Goal: Information Seeking & Learning: Find specific fact

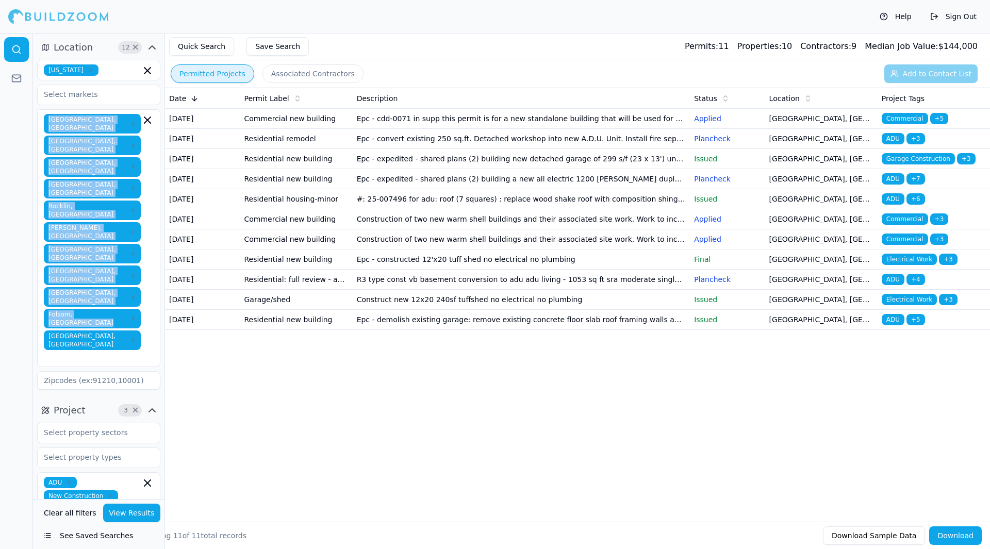
drag, startPoint x: 116, startPoint y: 262, endPoint x: 45, endPoint y: 114, distance: 164.6
click at [45, 114] on div "[GEOGRAPHIC_DATA], [GEOGRAPHIC_DATA] [GEOGRAPHIC_DATA], [GEOGRAPHIC_DATA] [GEOG…" at bounding box center [98, 238] width 123 height 258
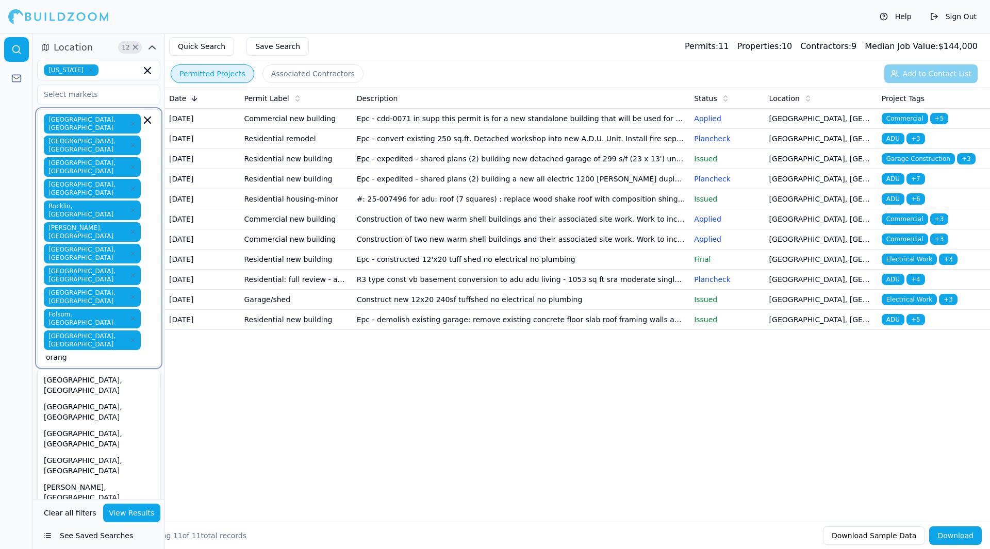
type input "orange"
click at [76, 452] on div "[GEOGRAPHIC_DATA], [GEOGRAPHIC_DATA]" at bounding box center [99, 465] width 118 height 27
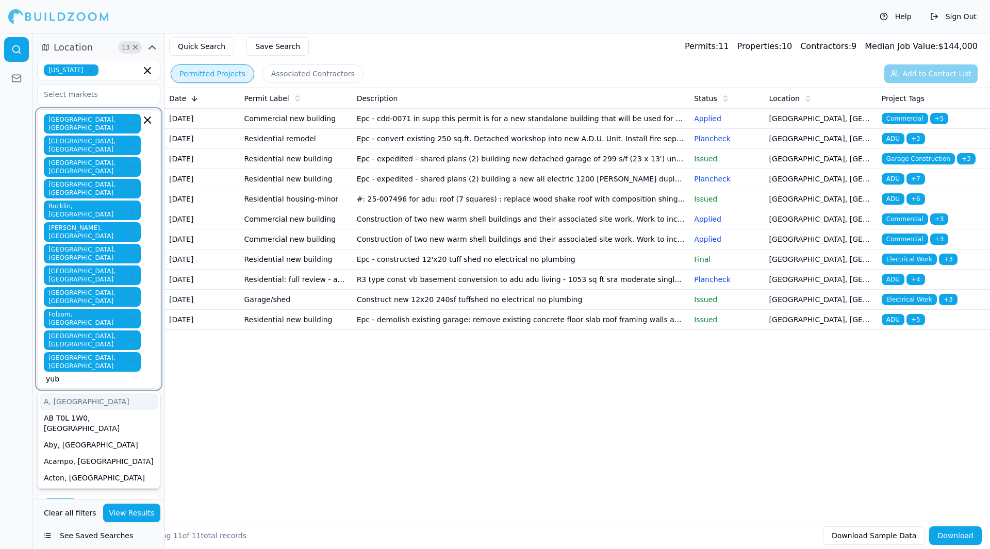
type input "yuba"
click at [95, 393] on div "Yuba, [GEOGRAPHIC_DATA]" at bounding box center [99, 401] width 118 height 16
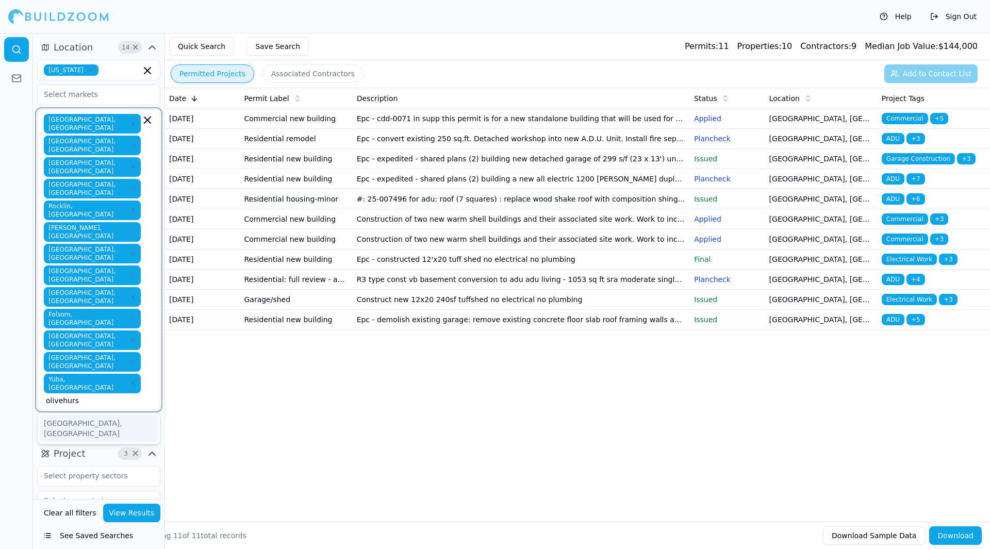
type input "olivehurst"
click at [93, 415] on div "[GEOGRAPHIC_DATA], [GEOGRAPHIC_DATA]" at bounding box center [99, 428] width 118 height 27
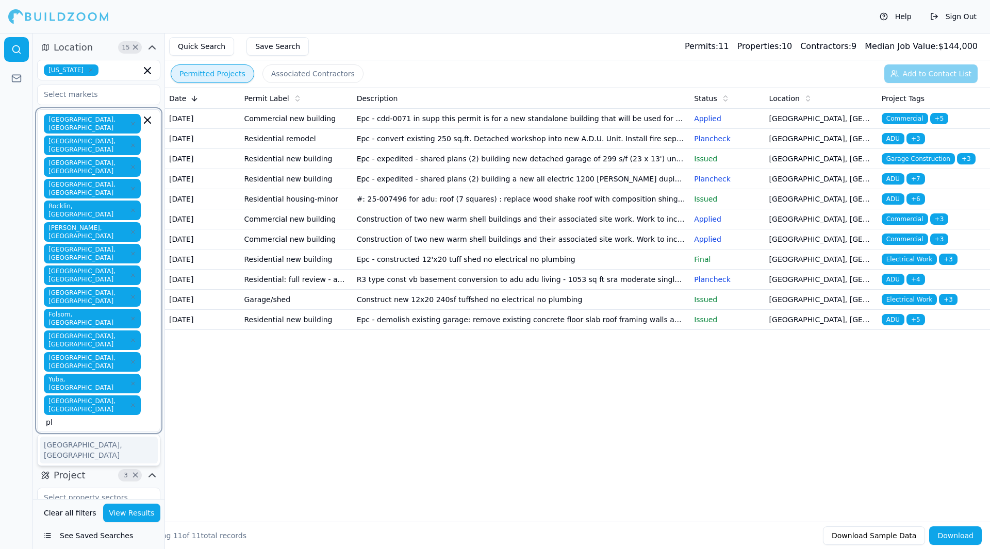
type input "p"
type input "sacrament"
click at [94, 437] on div "[GEOGRAPHIC_DATA], [GEOGRAPHIC_DATA]" at bounding box center [99, 450] width 118 height 27
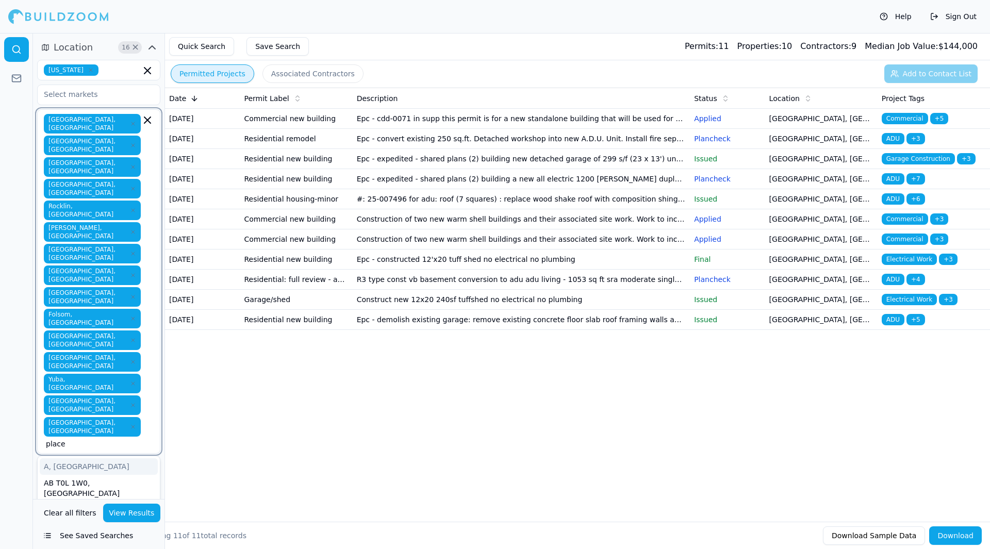
type input "placer"
click at [100, 458] on div "[GEOGRAPHIC_DATA], [GEOGRAPHIC_DATA]" at bounding box center [99, 471] width 118 height 27
click at [15, 335] on div at bounding box center [16, 291] width 33 height 516
click at [138, 515] on button "View Results" at bounding box center [132, 513] width 58 height 19
click at [136, 509] on button "View Results" at bounding box center [132, 513] width 58 height 19
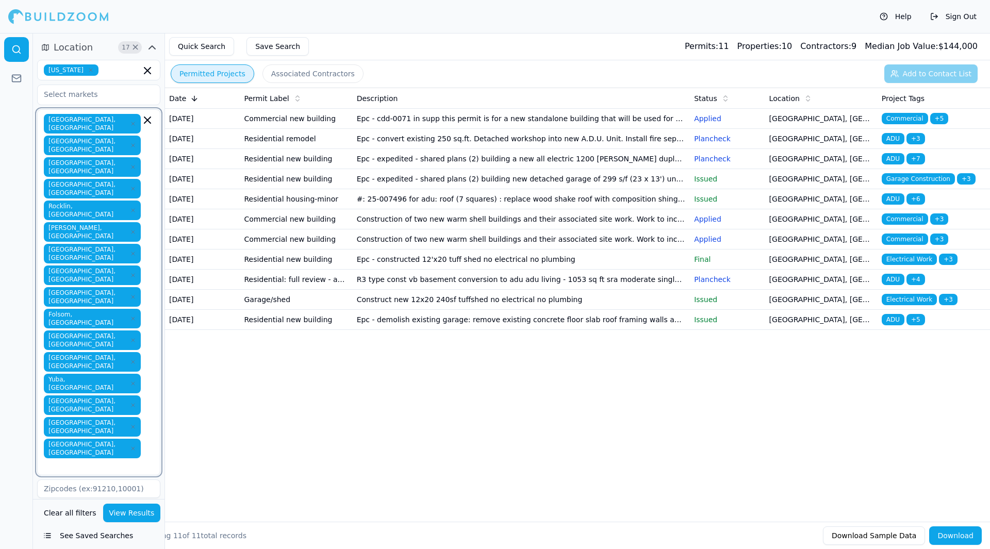
click at [131, 460] on input "text" at bounding box center [93, 465] width 95 height 10
type input "yolo"
click at [90, 496] on div "[GEOGRAPHIC_DATA], [GEOGRAPHIC_DATA]" at bounding box center [99, 509] width 118 height 27
click at [143, 329] on div "[GEOGRAPHIC_DATA], [GEOGRAPHIC_DATA] [GEOGRAPHIC_DATA], [GEOGRAPHIC_DATA] [GEOG…" at bounding box center [99, 303] width 110 height 378
click at [6, 316] on div at bounding box center [16, 291] width 33 height 516
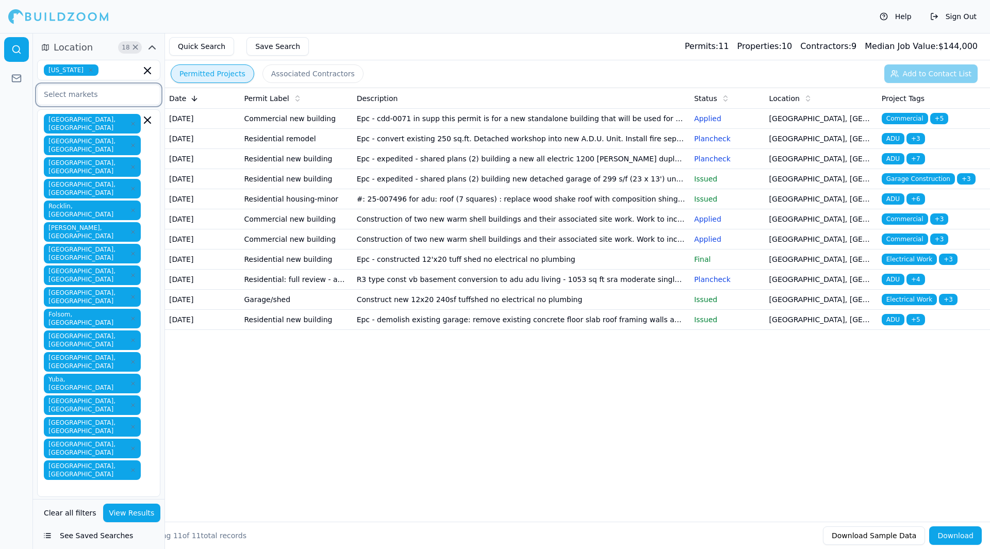
click at [90, 88] on input "text" at bounding box center [92, 94] width 109 height 19
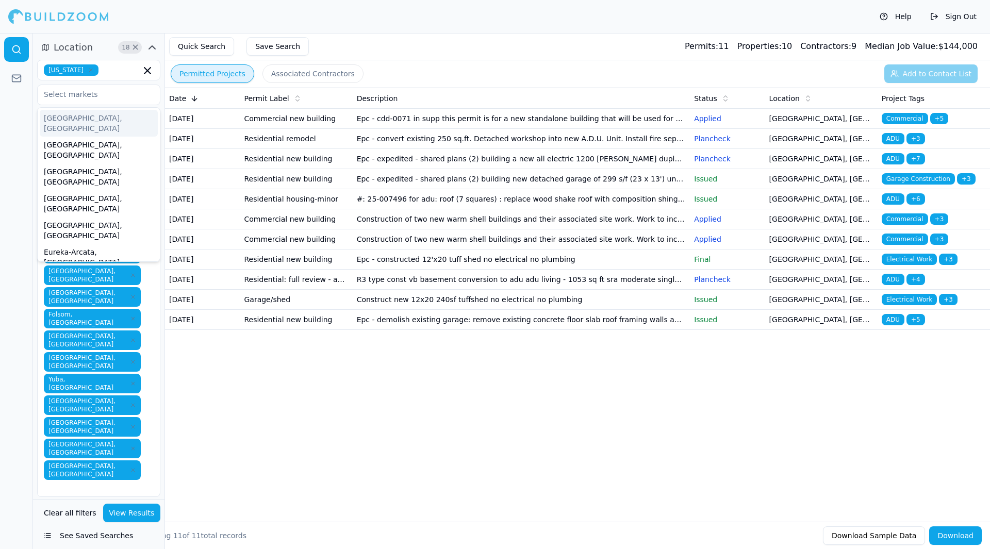
click at [9, 129] on div at bounding box center [16, 291] width 33 height 516
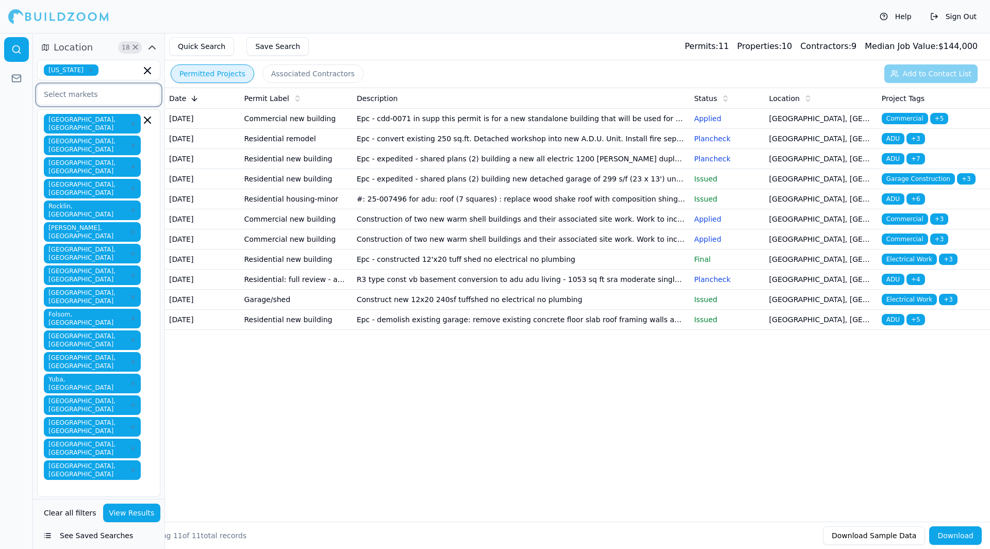
click at [81, 90] on input "text" at bounding box center [92, 94] width 109 height 19
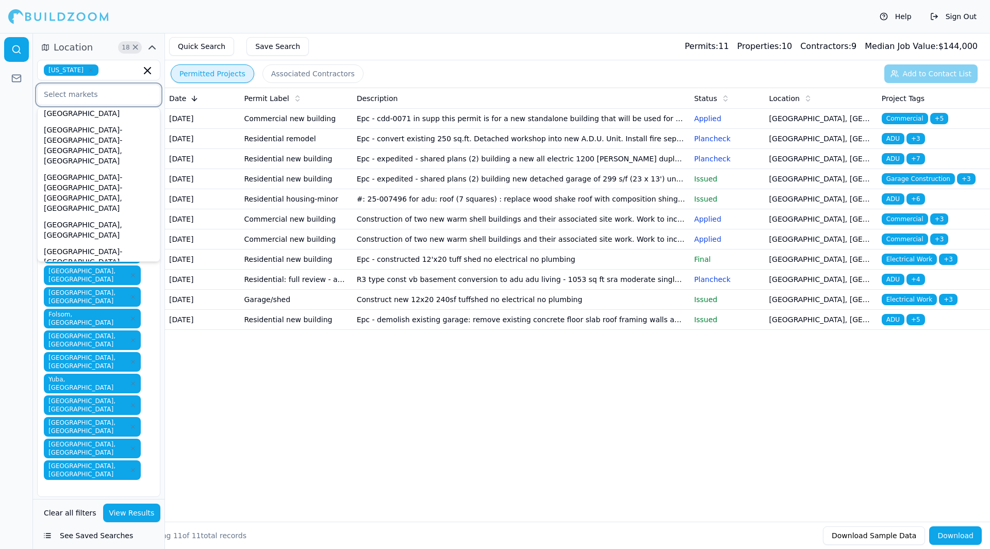
scroll to position [430, 0]
click at [30, 262] on div at bounding box center [16, 291] width 33 height 516
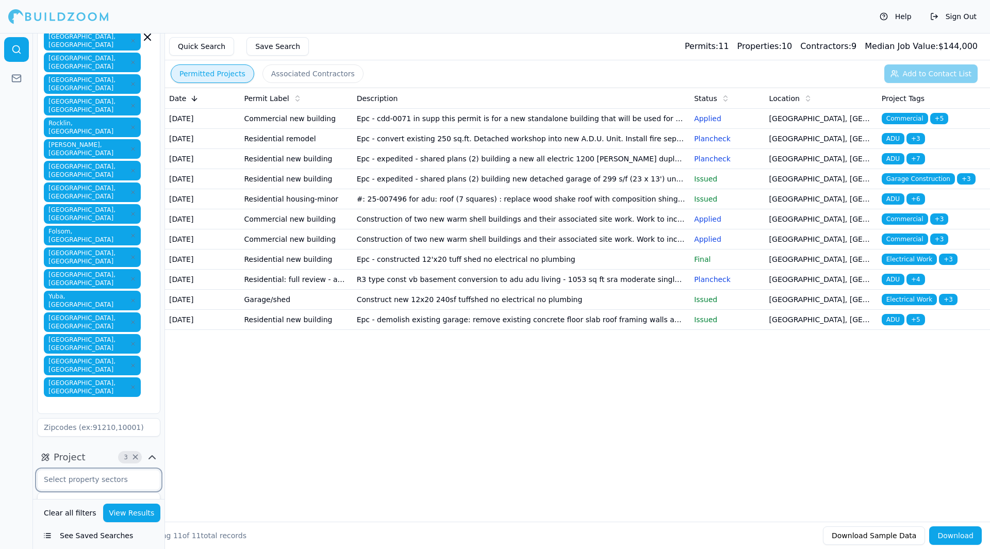
scroll to position [102, 0]
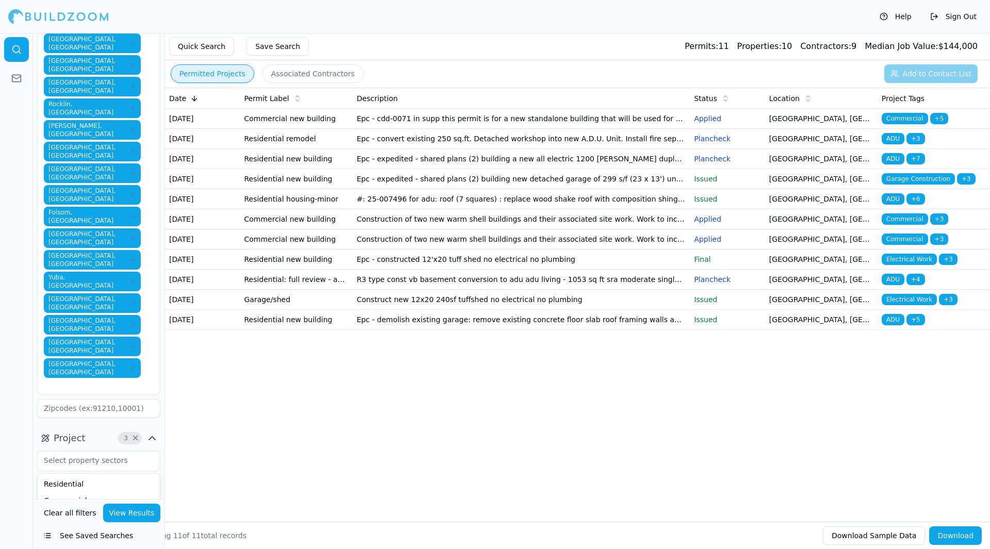
click at [18, 384] on div at bounding box center [16, 291] width 33 height 516
click at [124, 476] on input "text" at bounding box center [92, 485] width 109 height 19
click at [16, 303] on div at bounding box center [16, 291] width 33 height 516
click at [139, 518] on input "text" at bounding box center [131, 523] width 19 height 11
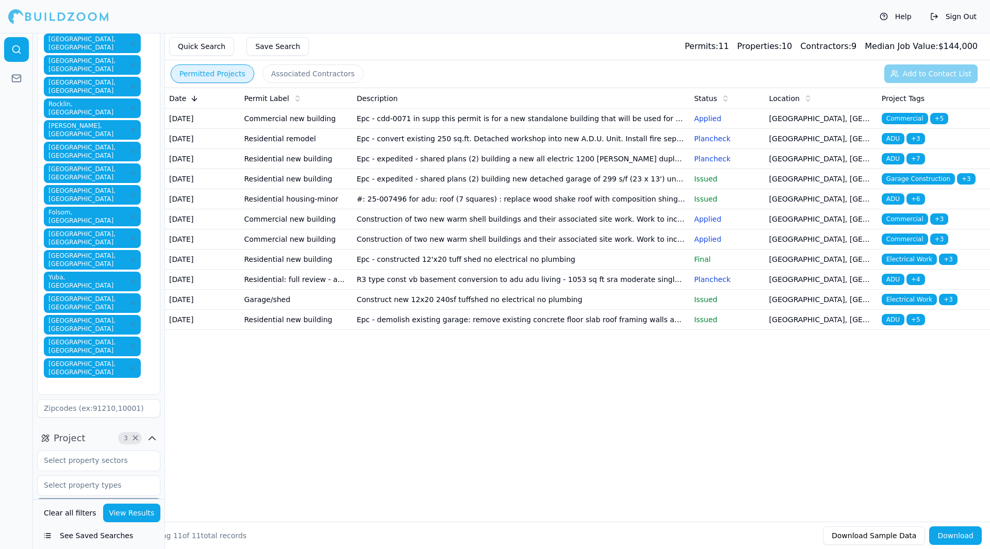
click at [105, 546] on div "Home Addition" at bounding box center [99, 554] width 118 height 16
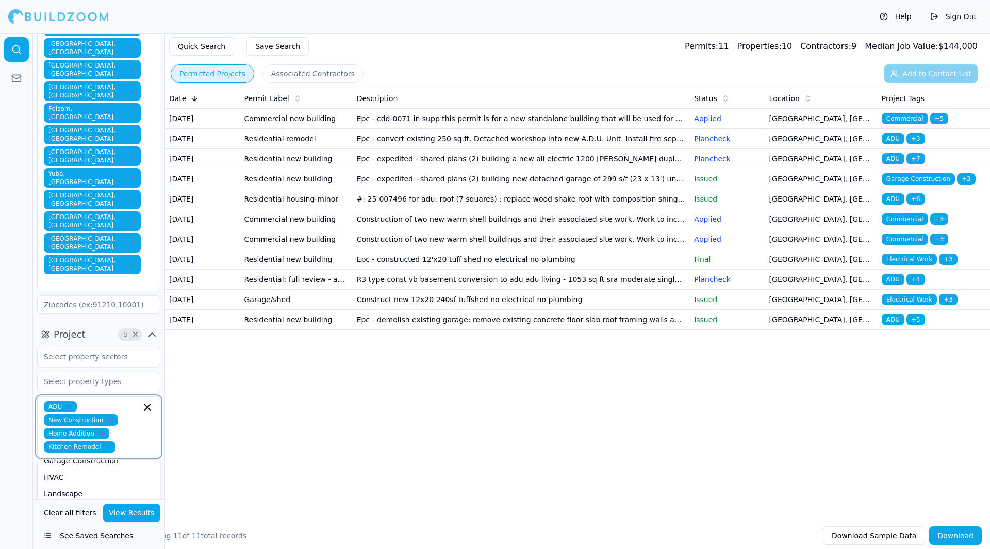
scroll to position [207, 0]
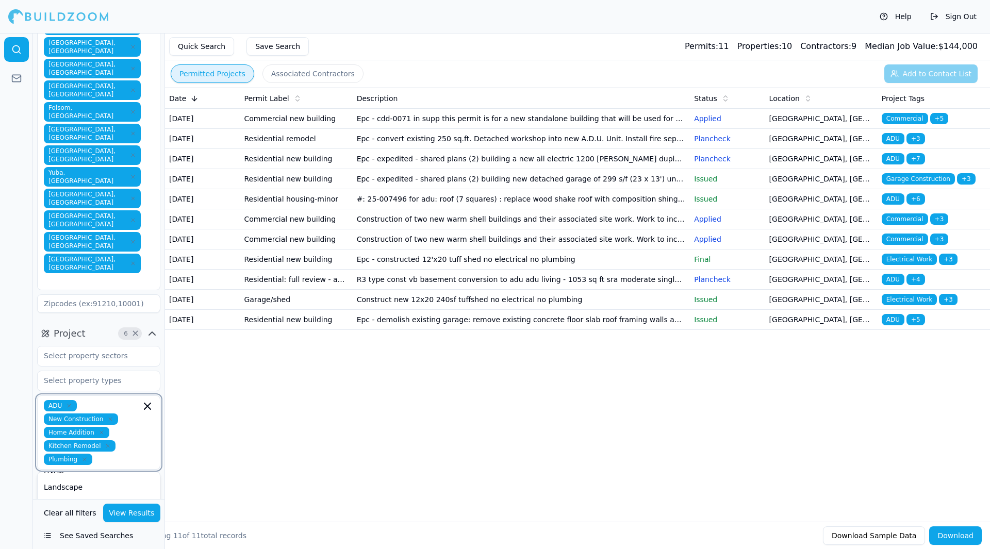
scroll to position [210, 0]
click at [100, 511] on div "Mobile Homes" at bounding box center [99, 519] width 118 height 16
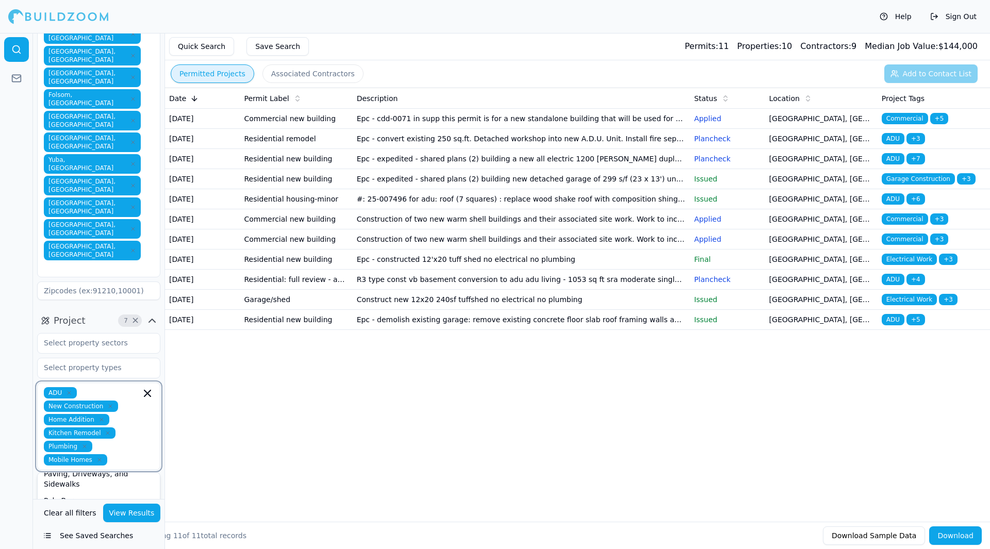
scroll to position [230, 0]
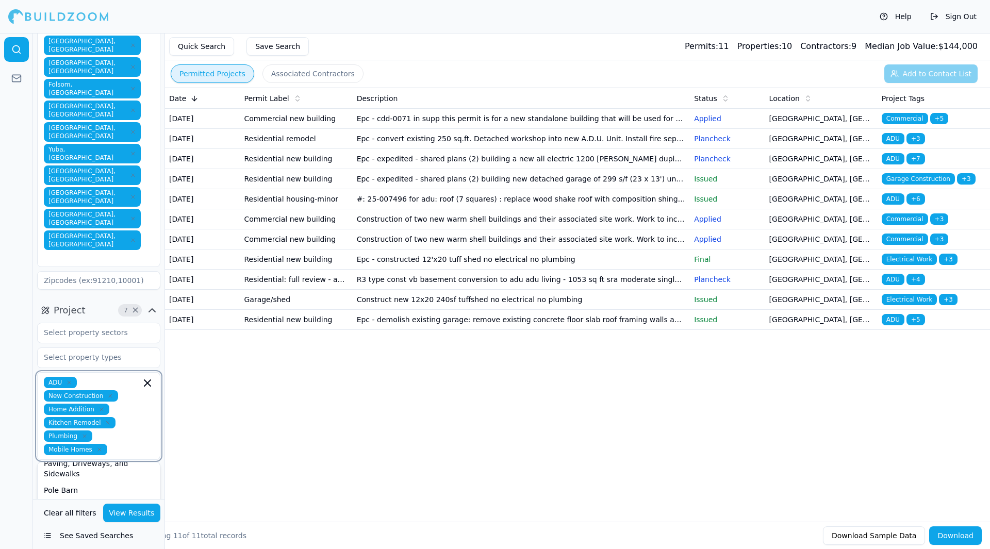
click at [76, 548] on div "Sewer Laterals" at bounding box center [99, 556] width 118 height 16
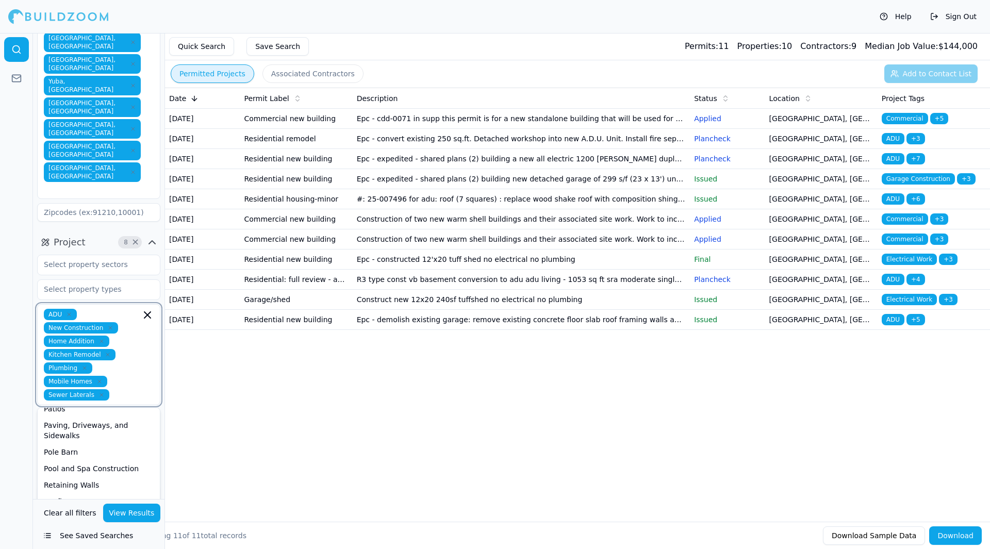
scroll to position [304, 0]
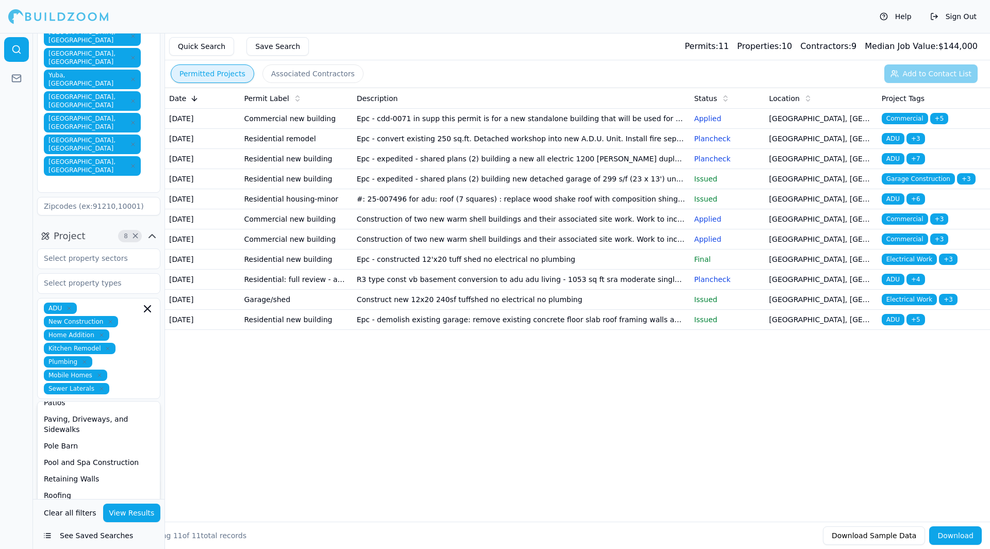
click at [250, 437] on div "Date Permit Label Description Status Location Project Tags [DATE] Commercial ne…" at bounding box center [577, 288] width 825 height 401
click at [147, 508] on button "View Results" at bounding box center [132, 513] width 58 height 19
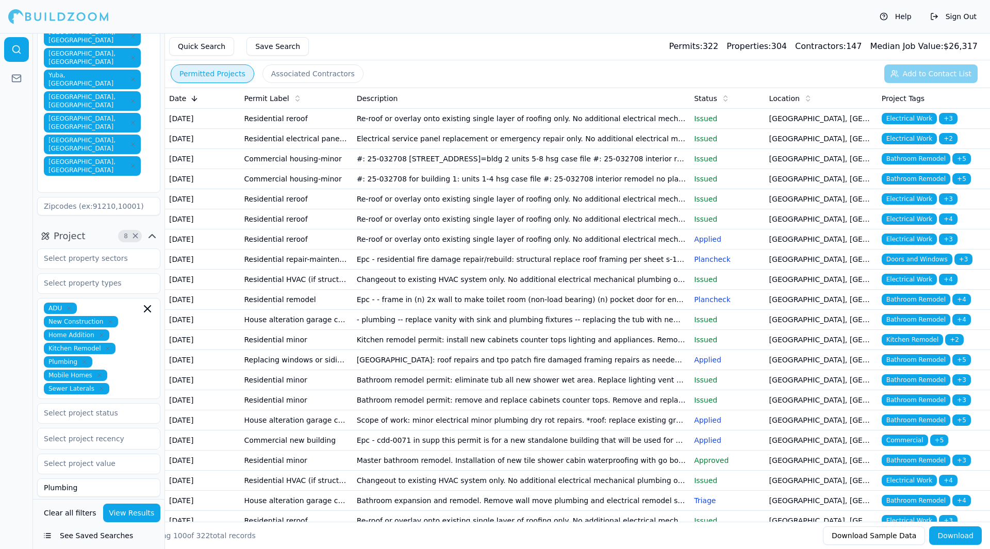
click at [98, 386] on icon "button" at bounding box center [101, 389] width 6 height 6
click at [100, 370] on span "Mobile Homes" at bounding box center [75, 375] width 63 height 11
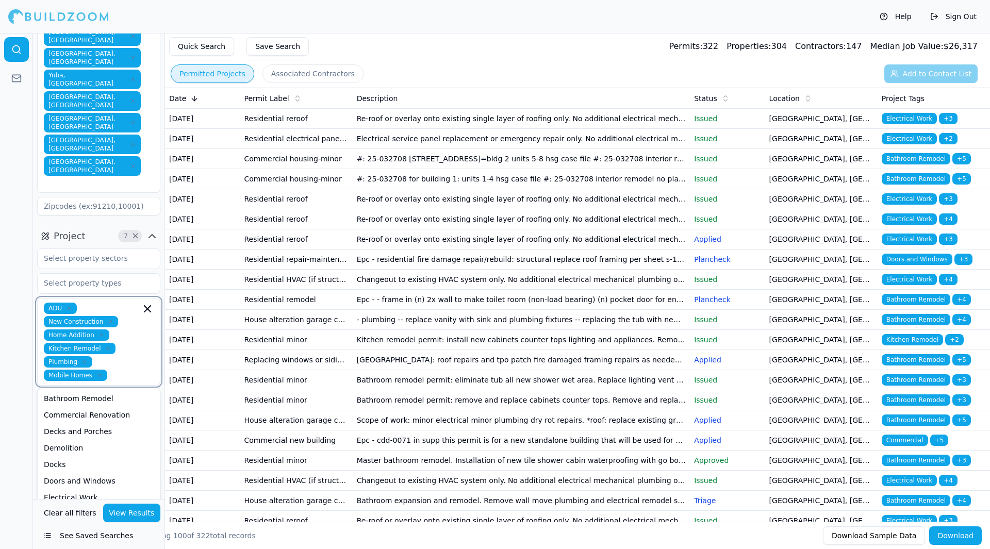
click at [98, 372] on icon "button" at bounding box center [99, 375] width 6 height 6
click at [137, 511] on button "View Results" at bounding box center [132, 513] width 58 height 19
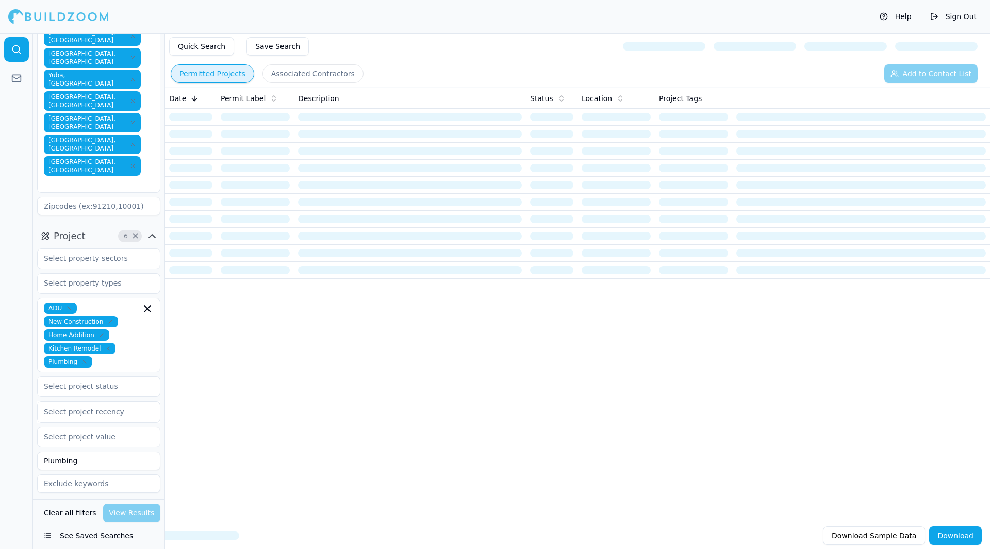
click at [129, 531] on input "text" at bounding box center [134, 536] width 14 height 11
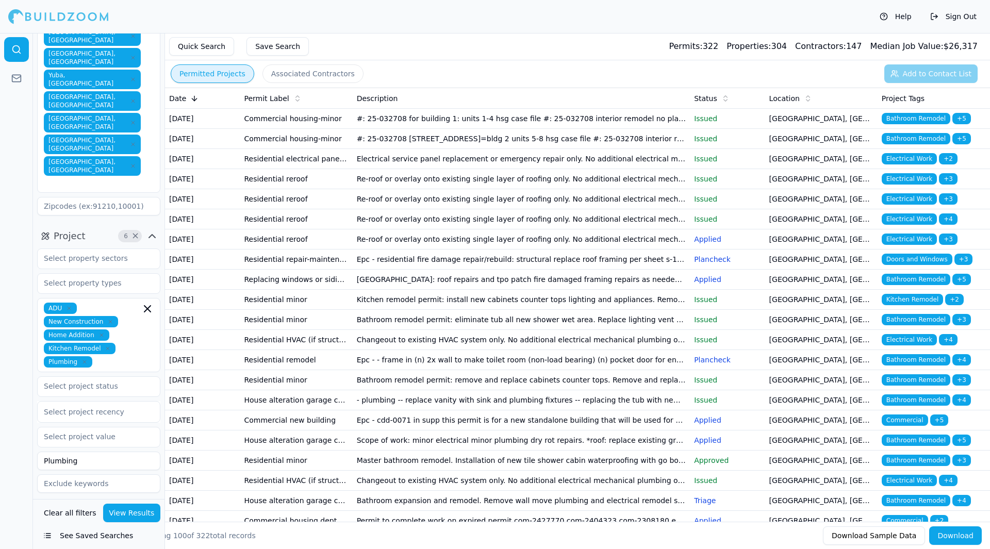
click at [10, 450] on div at bounding box center [16, 291] width 33 height 516
click at [106, 347] on icon "button" at bounding box center [107, 348] width 3 height 3
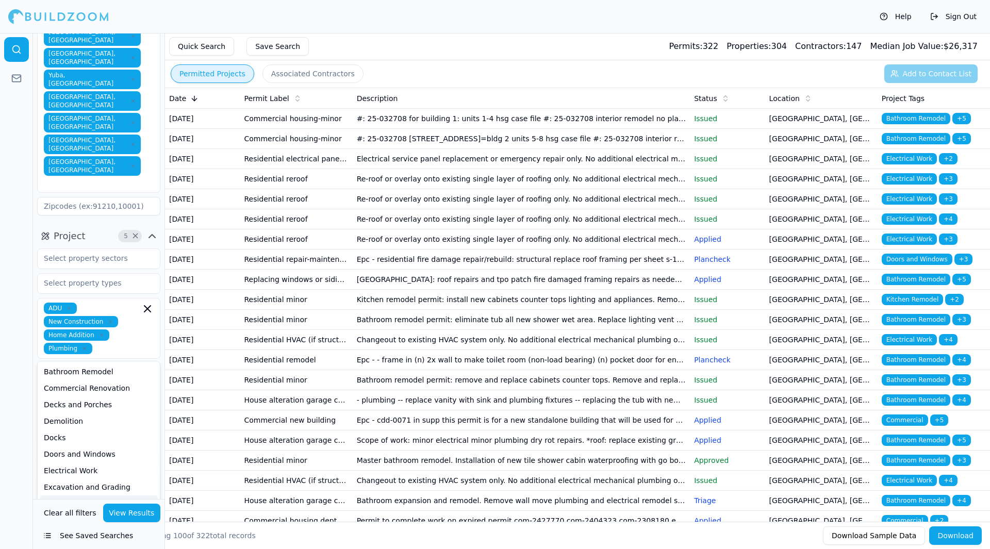
click at [99, 329] on span "Home Addition" at bounding box center [76, 334] width 65 height 11
click at [98, 332] on icon "button" at bounding box center [101, 335] width 6 height 6
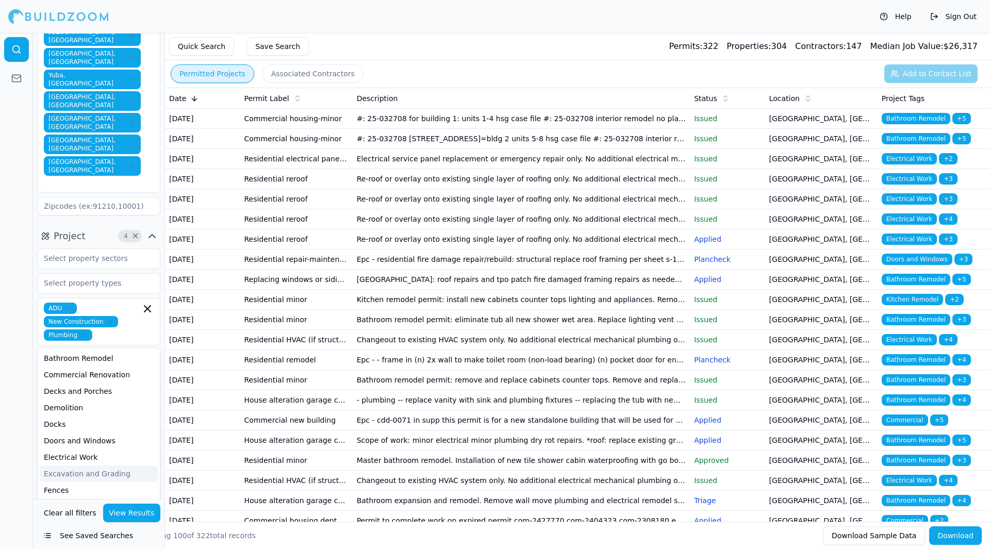
click at [138, 516] on button "View Results" at bounding box center [132, 513] width 58 height 19
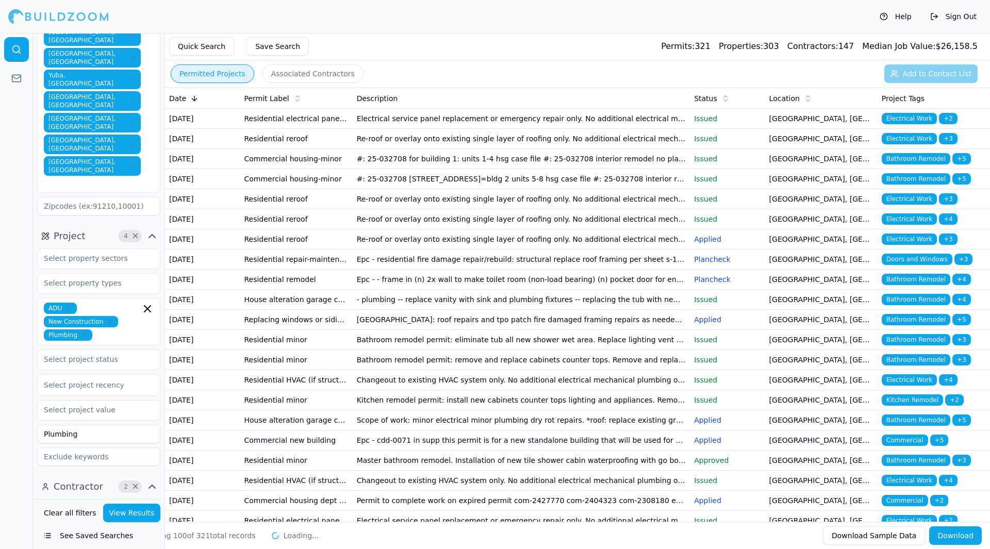
click at [644, 140] on td "Re-roof or overlay onto existing single layer of roofing only. No additional el…" at bounding box center [522, 139] width 338 height 20
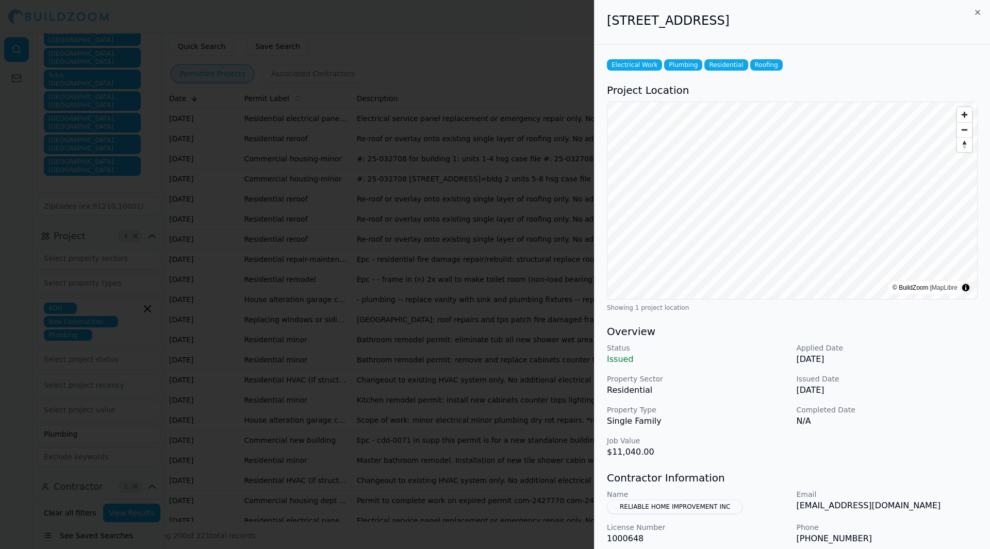
click at [974, 7] on div "[STREET_ADDRESS]" at bounding box center [791, 22] width 395 height 45
click at [979, 13] on icon "button" at bounding box center [977, 12] width 4 height 4
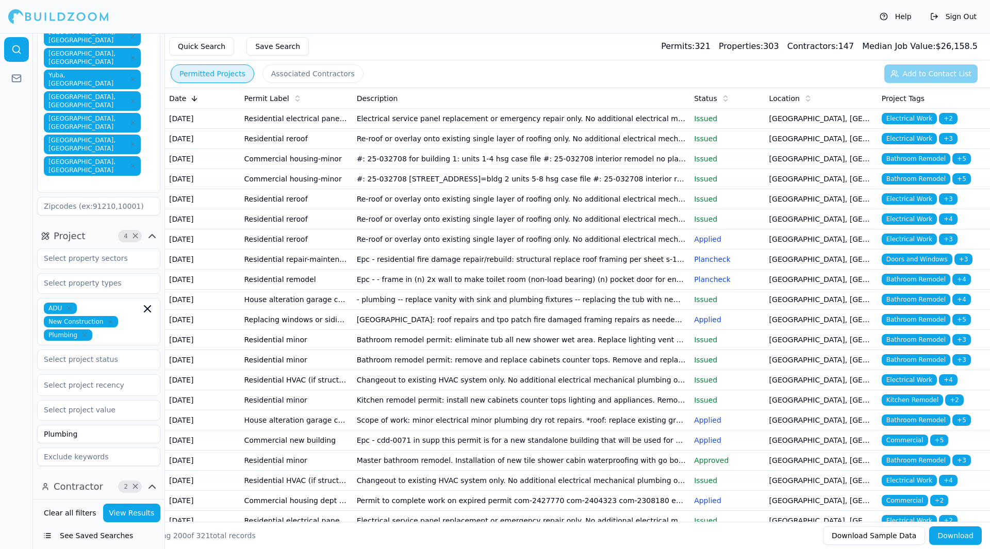
click at [651, 169] on td "#: 25-032708 for building 1: units 1-4 hsg case file #: 25-032708 interior remo…" at bounding box center [522, 159] width 338 height 20
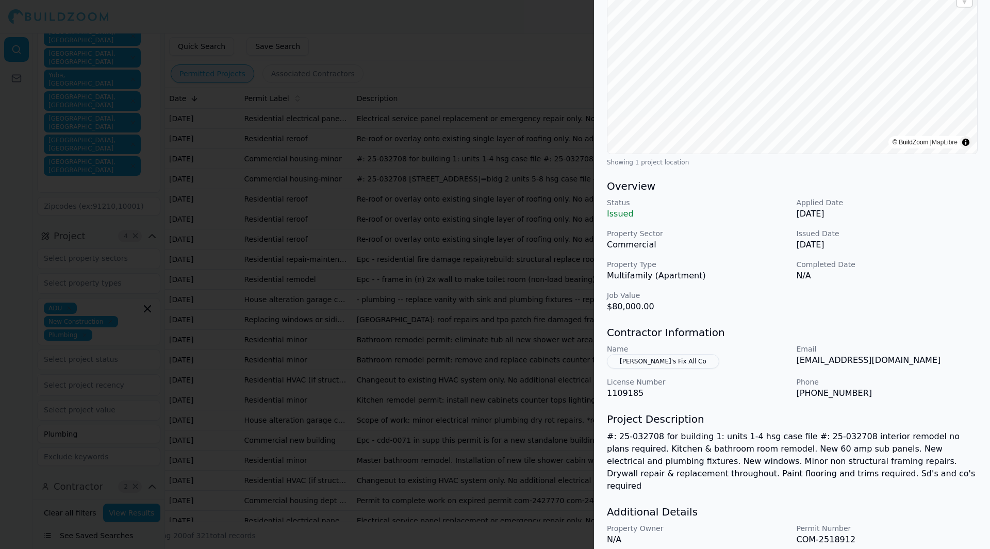
scroll to position [173, 0]
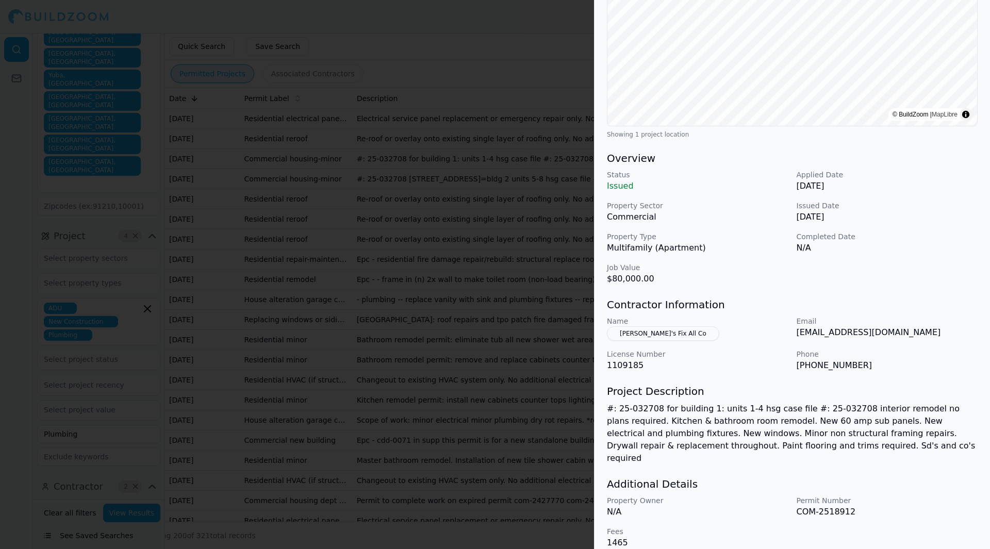
click at [889, 335] on p "[EMAIL_ADDRESS][DOMAIN_NAME]" at bounding box center [887, 332] width 181 height 12
drag, startPoint x: 918, startPoint y: 333, endPoint x: 797, endPoint y: 333, distance: 121.2
click at [797, 333] on p "[EMAIL_ADDRESS][DOMAIN_NAME]" at bounding box center [887, 332] width 181 height 12
copy p "[EMAIL_ADDRESS][DOMAIN_NAME]"
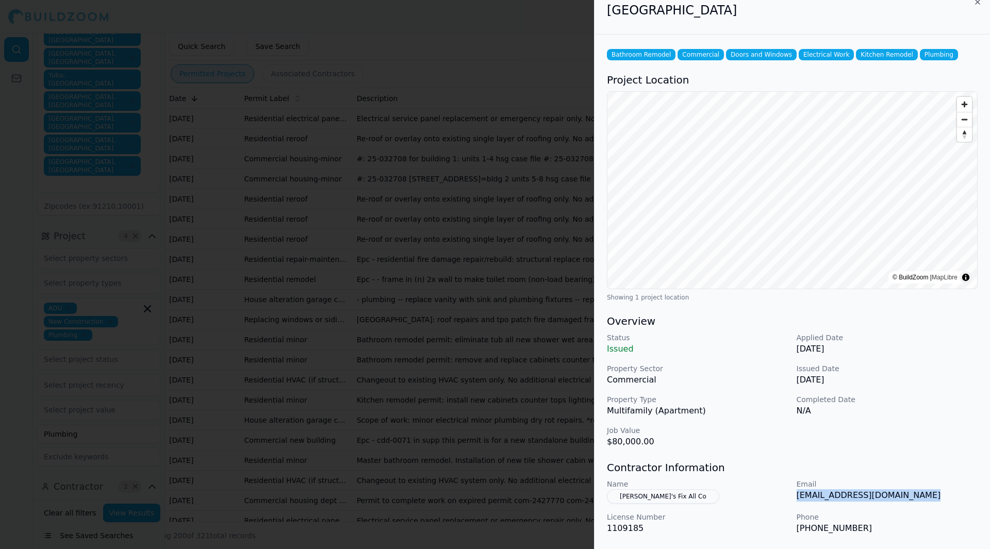
scroll to position [0, 0]
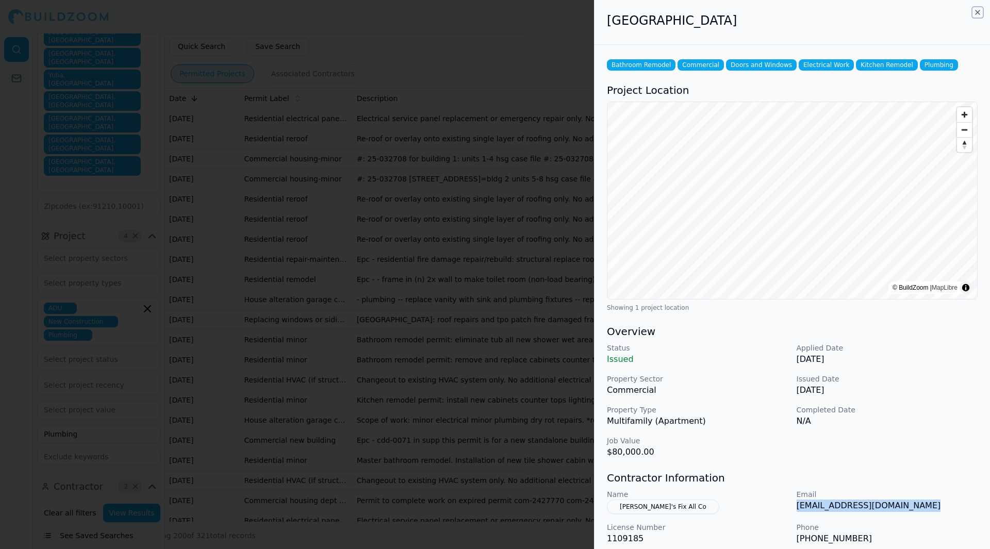
click at [980, 10] on icon "button" at bounding box center [977, 12] width 8 height 8
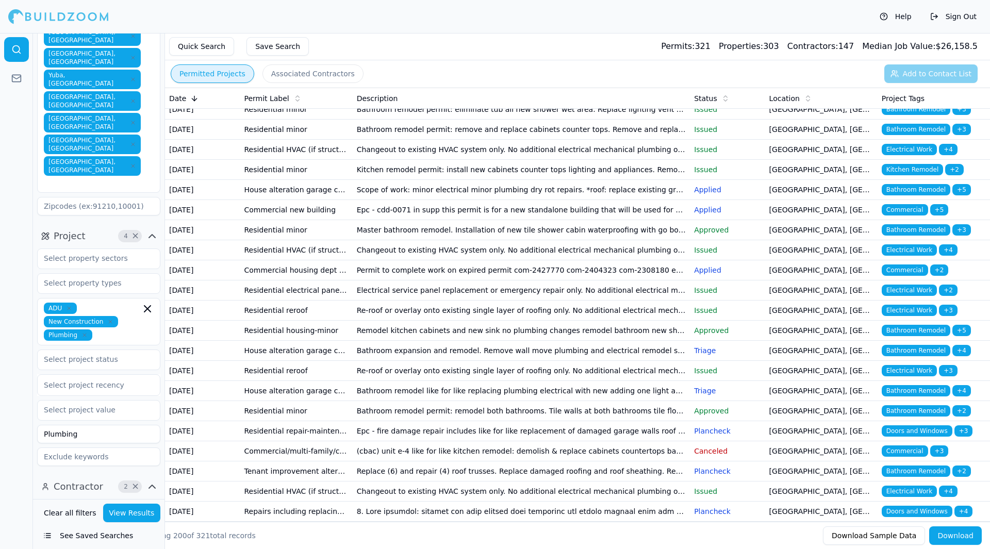
scroll to position [231, 0]
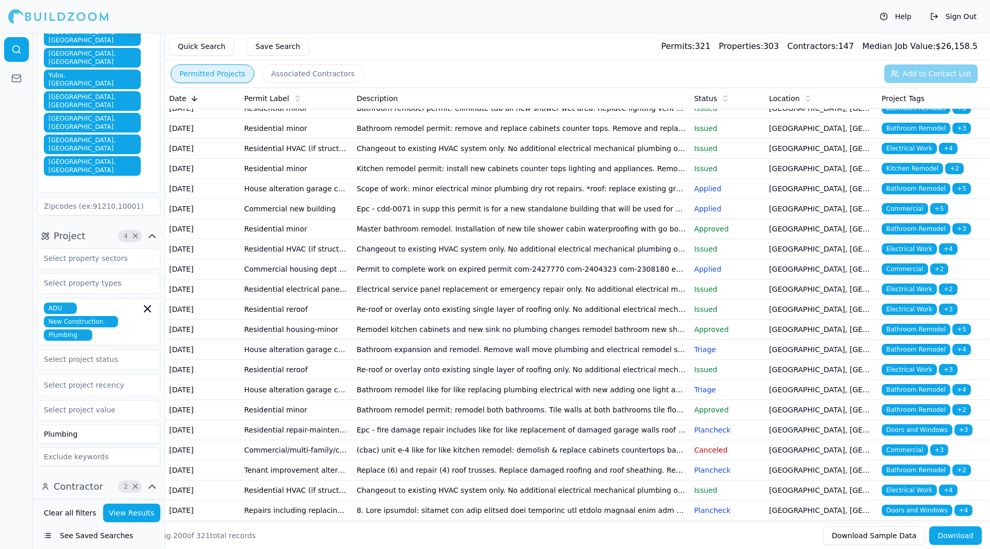
click at [518, 119] on td "Bathroom remodel permit: eliminate tub all new shower wet area. Replace lightin…" at bounding box center [522, 108] width 338 height 20
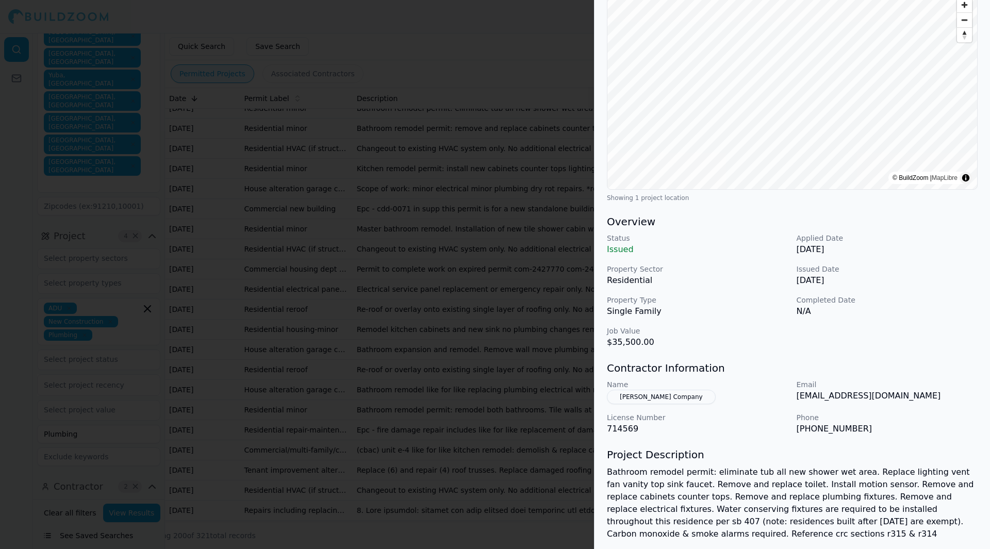
scroll to position [198, 0]
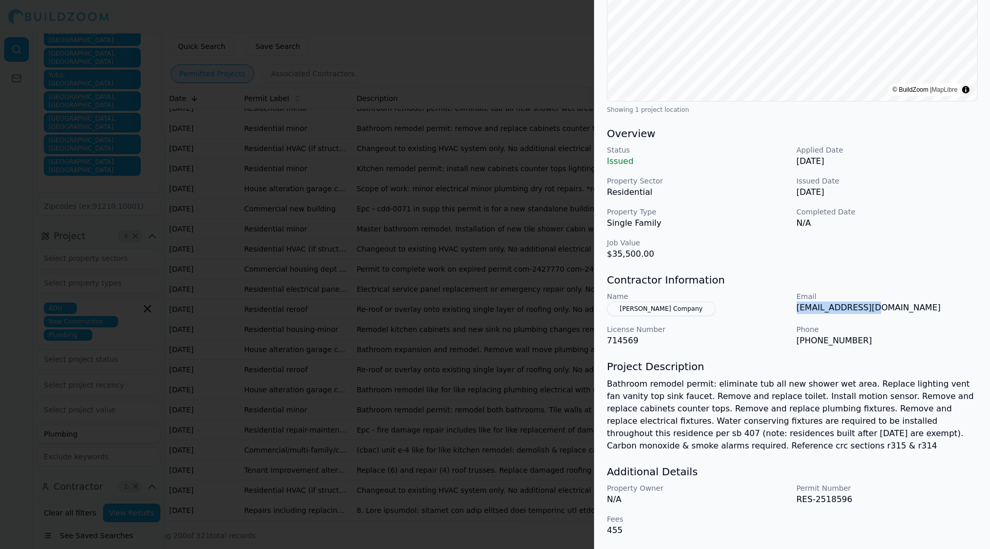
drag, startPoint x: 876, startPoint y: 305, endPoint x: 794, endPoint y: 309, distance: 81.6
click at [794, 309] on div "Name [PERSON_NAME] Company Email [EMAIL_ADDRESS][DOMAIN_NAME] License Number 71…" at bounding box center [792, 319] width 371 height 56
copy p "[EMAIL_ADDRESS][DOMAIN_NAME]"
click at [421, 286] on div at bounding box center [495, 274] width 990 height 549
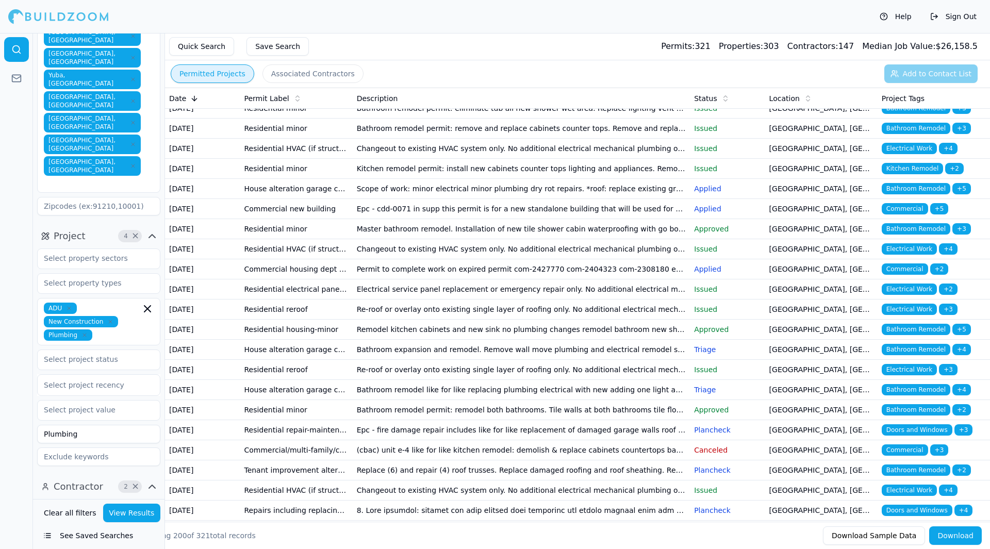
click at [460, 219] on td "Epc - cdd-0071 in supp this permit is for a new standalone building that will b…" at bounding box center [522, 209] width 338 height 20
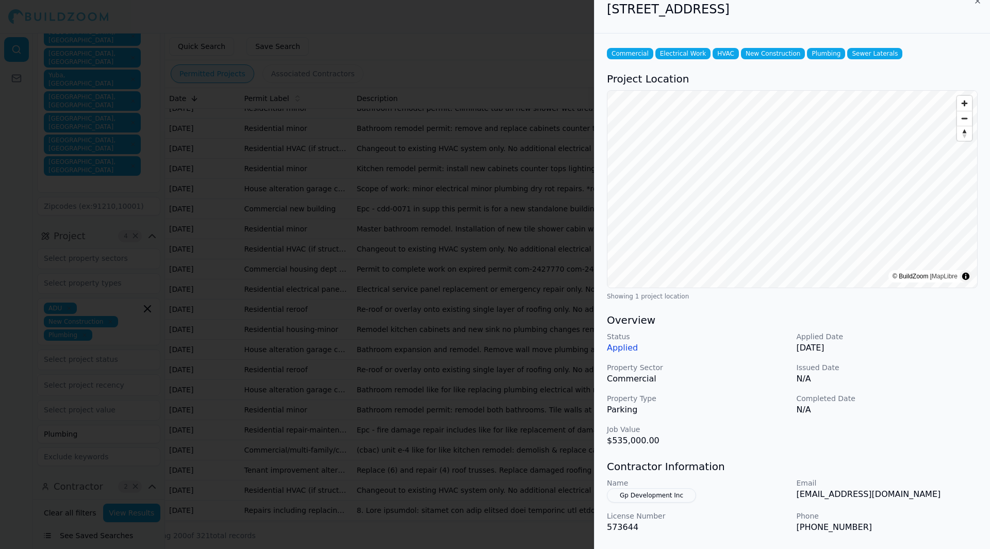
scroll to position [0, 0]
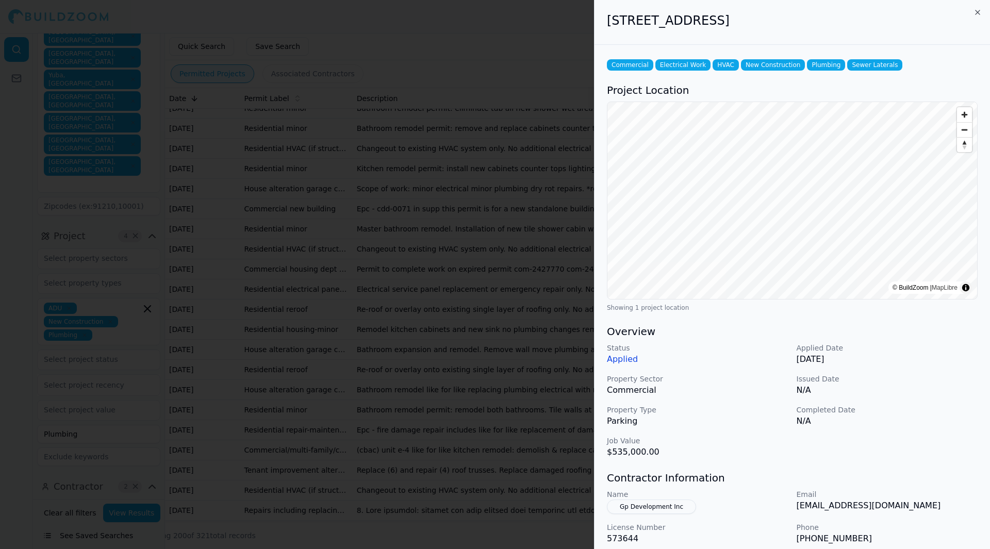
click at [353, 39] on div at bounding box center [495, 274] width 990 height 549
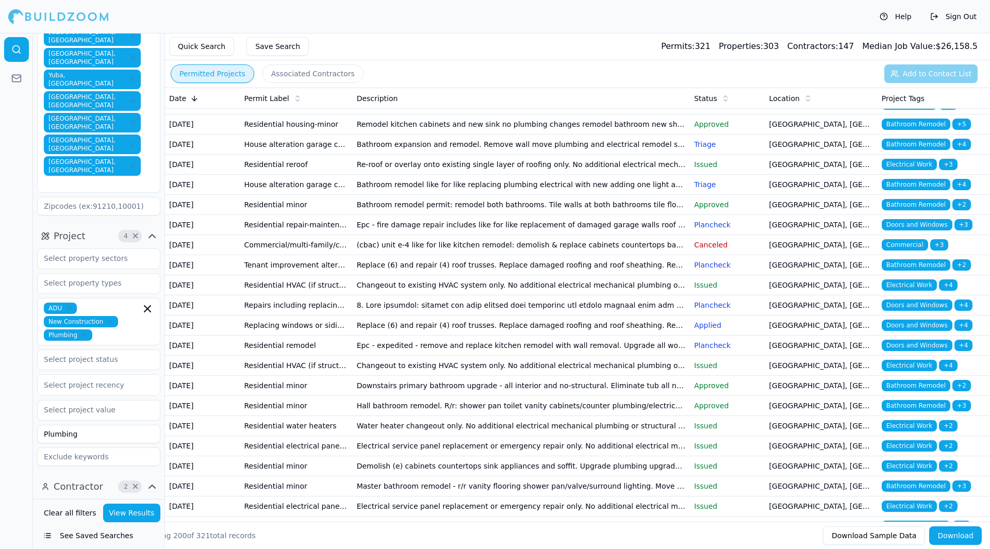
scroll to position [439, 0]
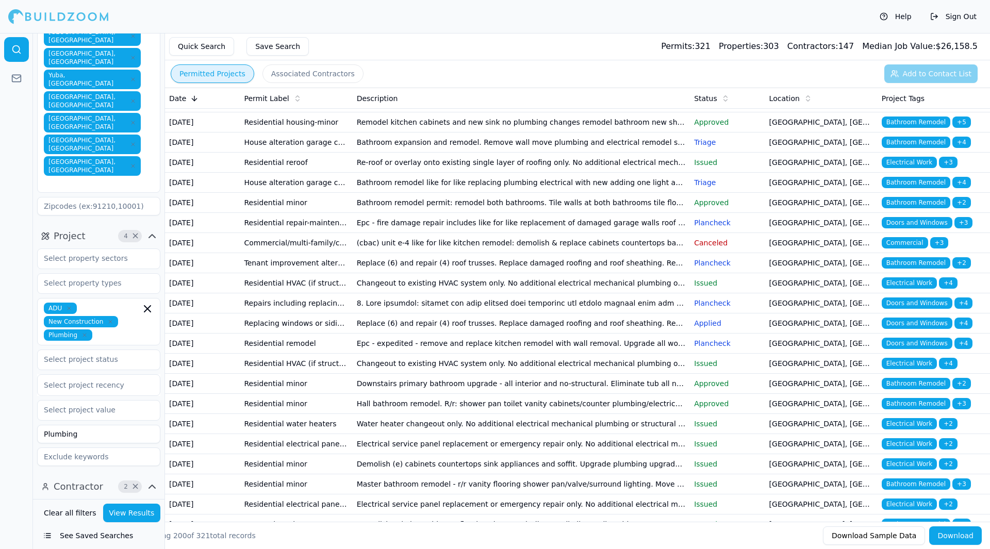
click at [508, 133] on td "Remodel kitchen cabinets and new sink no plumbing changes remodel bathroom new …" at bounding box center [522, 122] width 338 height 20
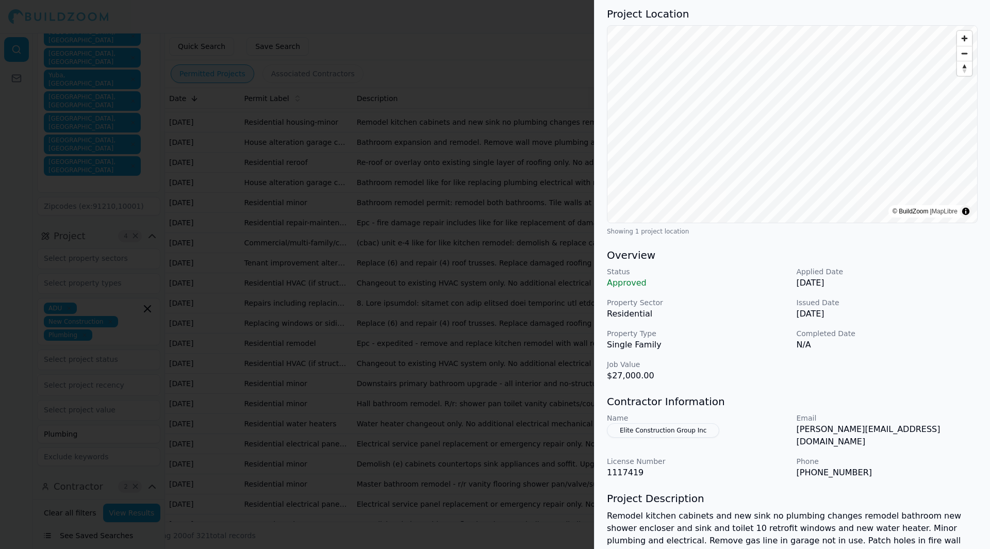
scroll to position [0, 0]
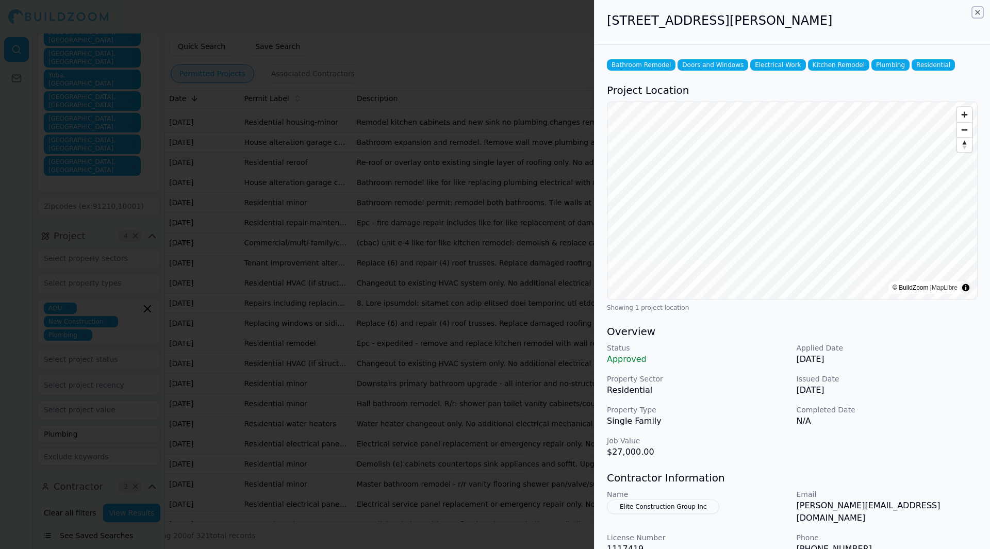
click at [975, 10] on icon "button" at bounding box center [977, 12] width 4 height 4
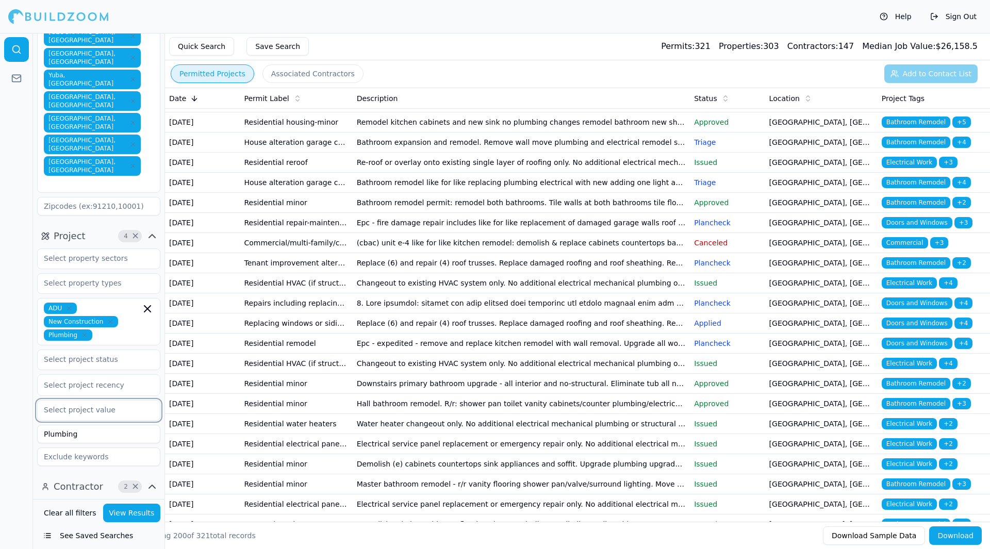
click at [74, 401] on input "text" at bounding box center [92, 410] width 109 height 19
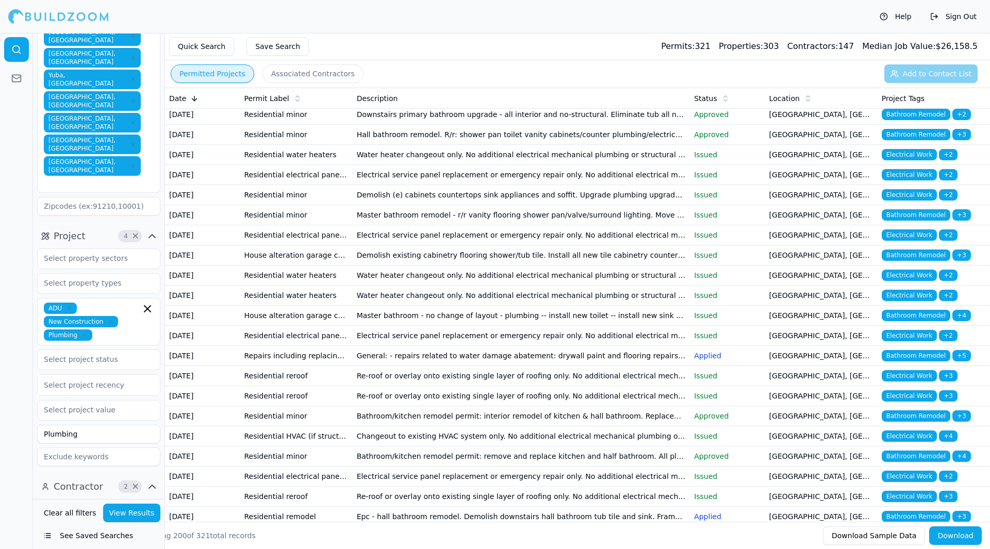
scroll to position [699, 0]
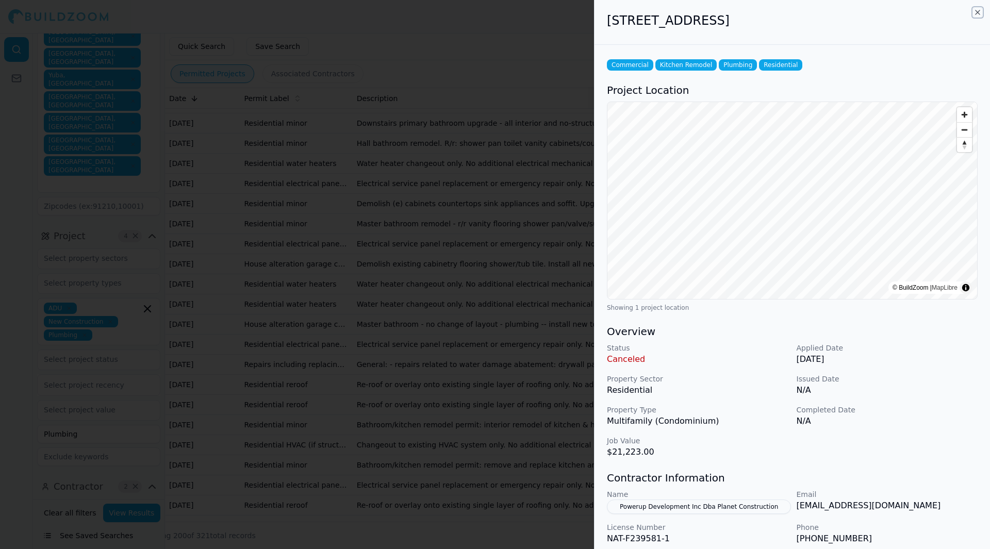
click at [979, 11] on icon "button" at bounding box center [977, 12] width 4 height 4
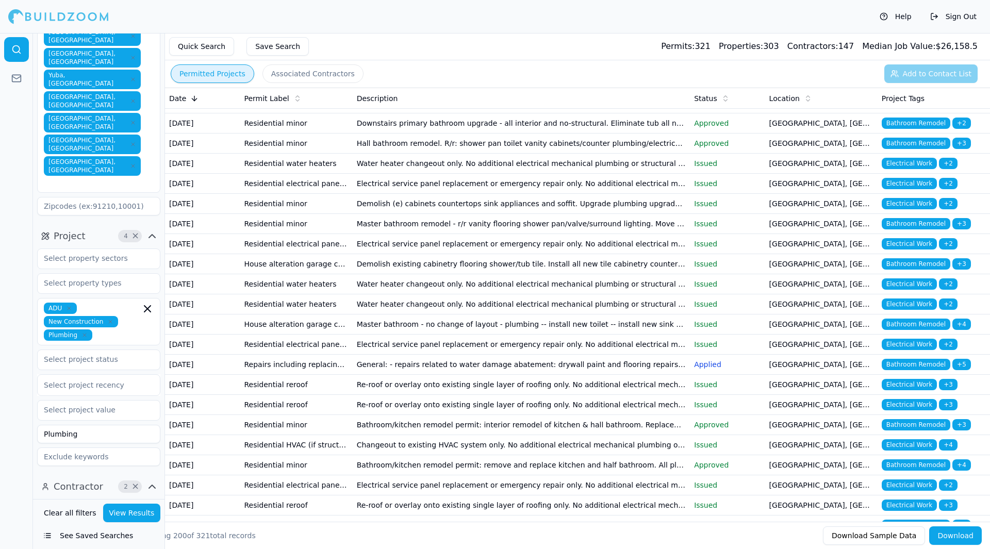
click at [599, 174] on td "Water heater changeout only. No additional electrical mechanical plumbing or st…" at bounding box center [522, 164] width 338 height 20
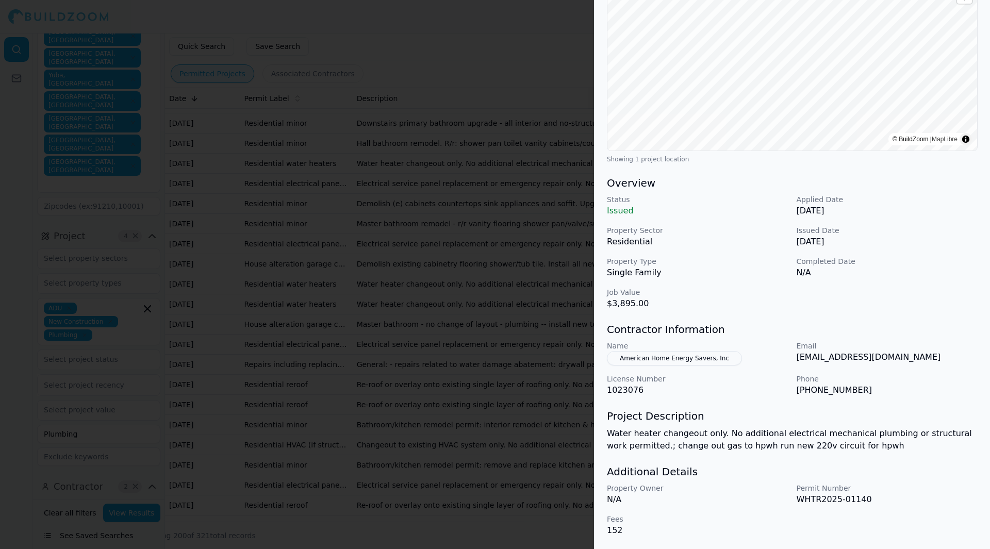
scroll to position [0, 0]
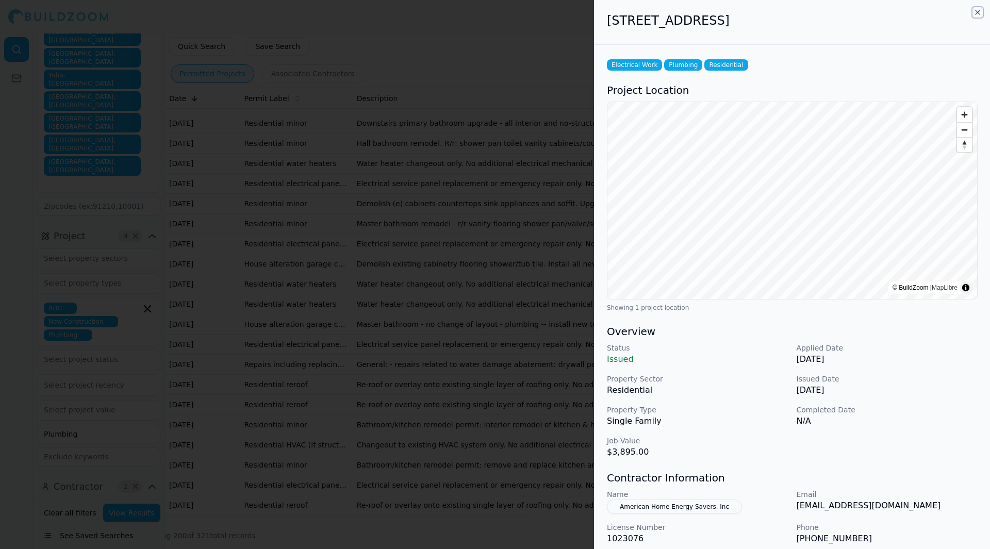
click at [980, 12] on icon "button" at bounding box center [977, 12] width 8 height 8
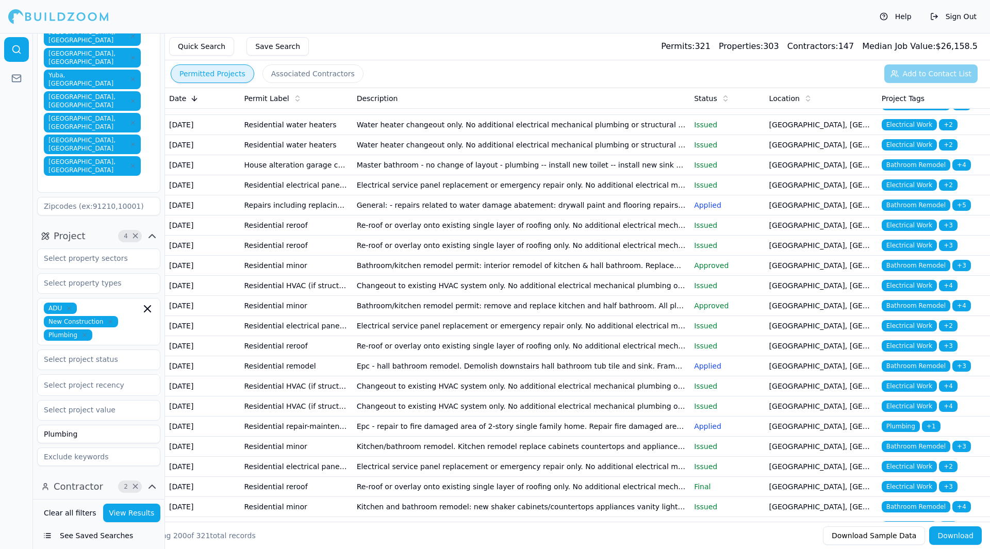
scroll to position [859, 0]
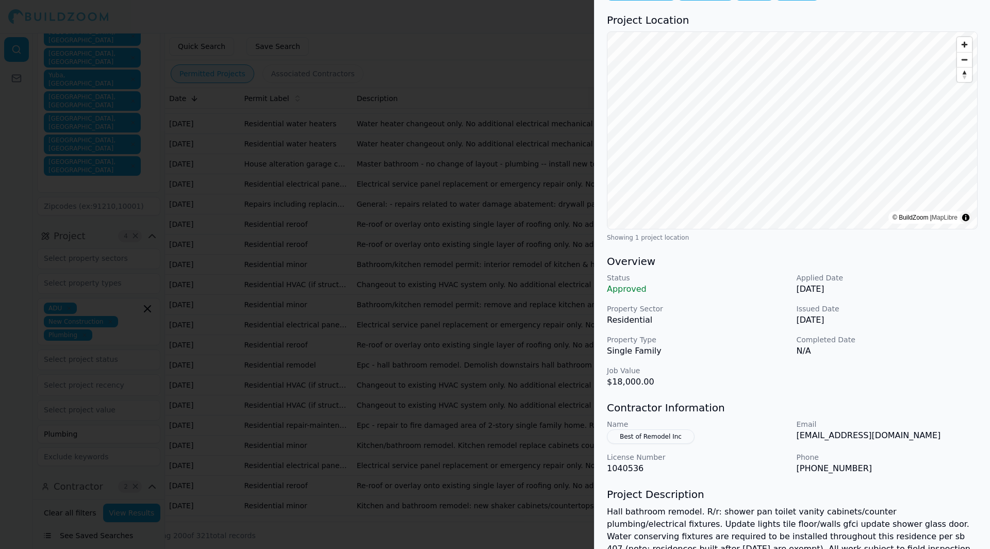
scroll to position [0, 0]
